Goal: Download file/media

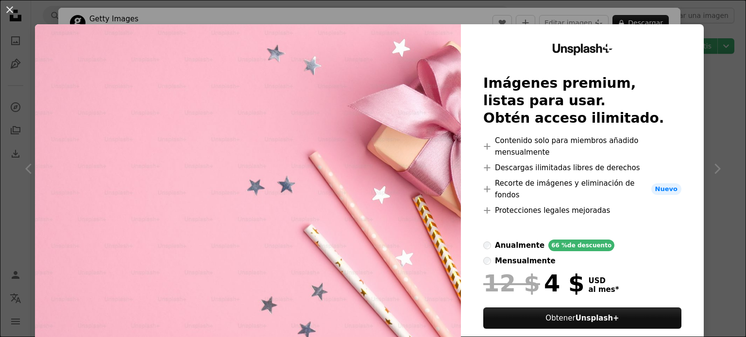
scroll to position [1116, 0]
click at [688, 31] on div "Unsplash+ Imágenes premium, listas para usar. Obtén acceso ilimitado. A plus si…" at bounding box center [582, 201] width 243 height 355
click at [697, 22] on div "An X shape Unsplash+ Imágenes premium, listas para usar. Obtén acceso ilimitado…" at bounding box center [373, 168] width 746 height 337
